Goal: Navigation & Orientation: Find specific page/section

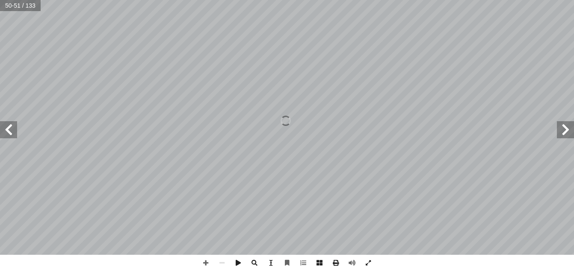
click at [560, 137] on span at bounding box center [565, 129] width 17 height 17
click at [11, 133] on span at bounding box center [8, 129] width 17 height 17
click at [563, 132] on span at bounding box center [565, 129] width 17 height 17
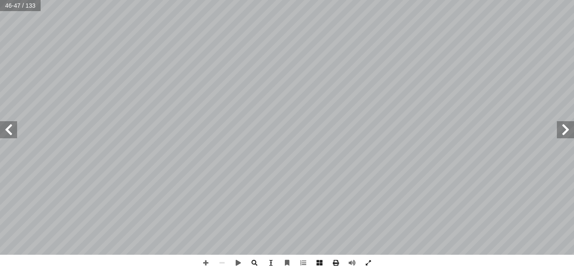
click at [9, 123] on span at bounding box center [8, 129] width 17 height 17
click at [207, 263] on span at bounding box center [205, 263] width 16 height 16
click at [206, 263] on span at bounding box center [205, 263] width 16 height 16
click at [286, 78] on html "الصفحة الرئيسية الصف الأول الصف الثاني الصف الثالث الصف الرابع الصف الخامس الصف…" at bounding box center [287, 39] width 574 height 78
click at [222, 263] on span at bounding box center [222, 263] width 16 height 16
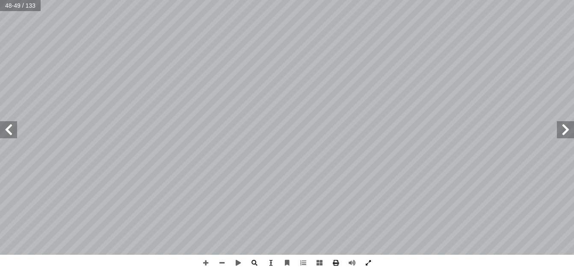
click at [367, 259] on div "٤ 3 . لبقرة) � ( َّ يى ته ين يم يز ير ىٰ نىني نن نم نسان، إ � ّ صعوبة، يفهمها ك…" at bounding box center [287, 135] width 574 height 271
click at [205, 261] on span at bounding box center [205, 263] width 16 height 16
